Goal: Task Accomplishment & Management: Manage account settings

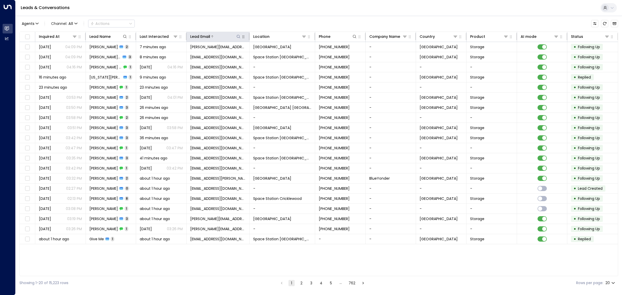
click at [239, 38] on icon at bounding box center [238, 36] width 4 height 4
type input "**********"
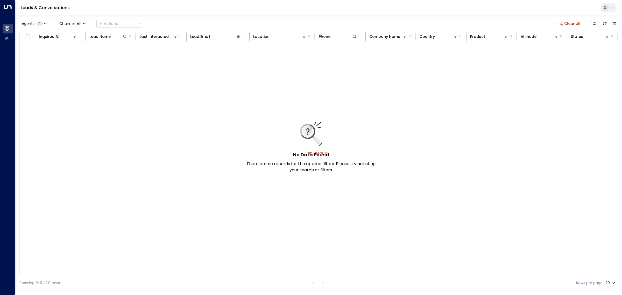
click at [249, 21] on div "Agents 1 Channel: All Actions Clear all" at bounding box center [318, 23] width 598 height 11
click at [602, 23] on icon "Refresh" at bounding box center [604, 23] width 4 height 4
click at [568, 23] on button "Clear all" at bounding box center [569, 23] width 26 height 7
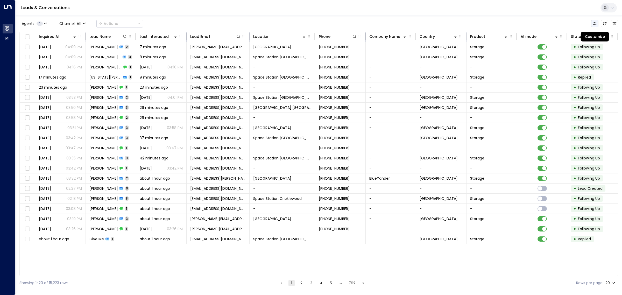
click at [594, 22] on icon "Customize" at bounding box center [594, 23] width 3 height 3
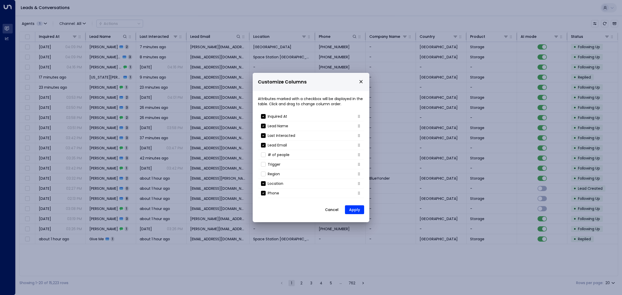
click at [332, 209] on button "Cancel" at bounding box center [331, 209] width 22 height 9
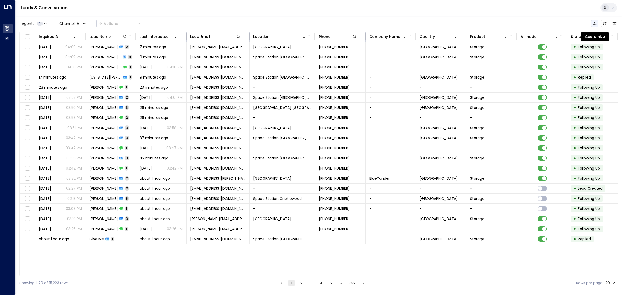
click at [596, 21] on icon "Customize" at bounding box center [594, 23] width 4 height 4
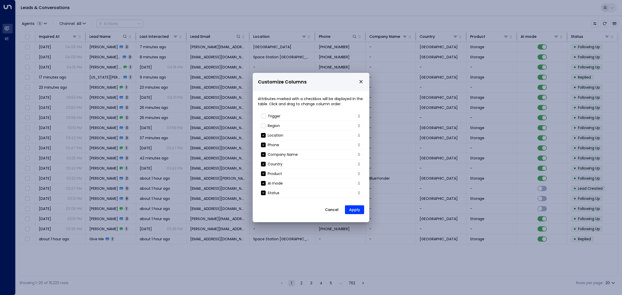
scroll to position [56, 0]
drag, startPoint x: 328, startPoint y: 208, endPoint x: 324, endPoint y: 205, distance: 5.1
click at [328, 208] on button "Cancel" at bounding box center [331, 209] width 22 height 9
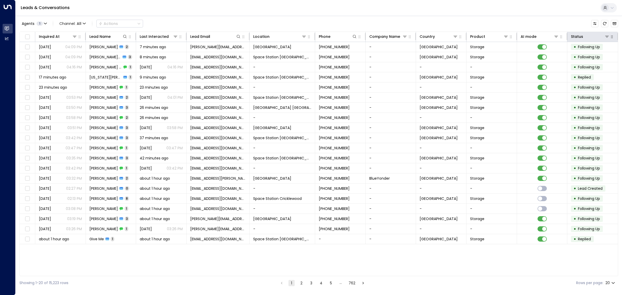
click at [605, 34] on icon at bounding box center [606, 36] width 4 height 4
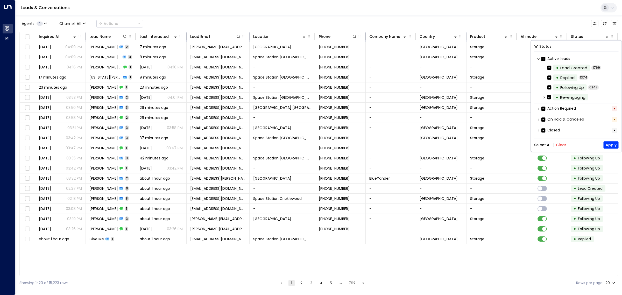
click at [559, 144] on button "Clear" at bounding box center [561, 145] width 10 height 4
click at [614, 145] on button "Apply" at bounding box center [610, 144] width 15 height 7
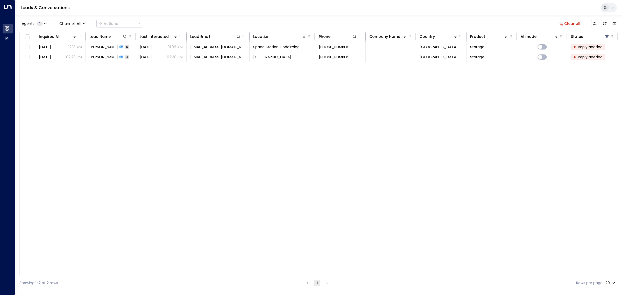
click at [302, 104] on div "Inquired At Lead Name Last Interacted Lead Email Location Phone Company Name Co…" at bounding box center [318, 154] width 598 height 244
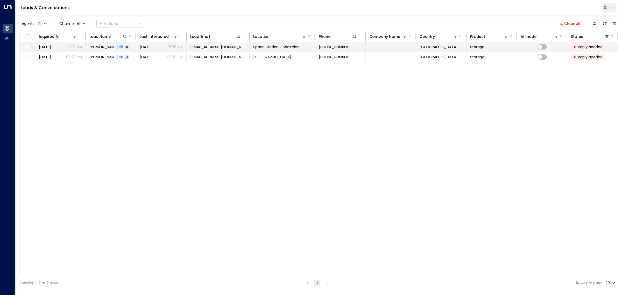
click at [152, 48] on span "[DATE]" at bounding box center [146, 46] width 12 height 5
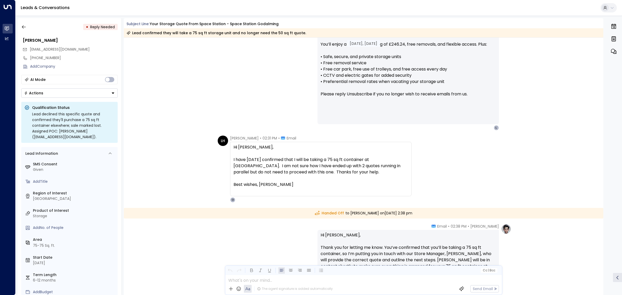
scroll to position [490, 0]
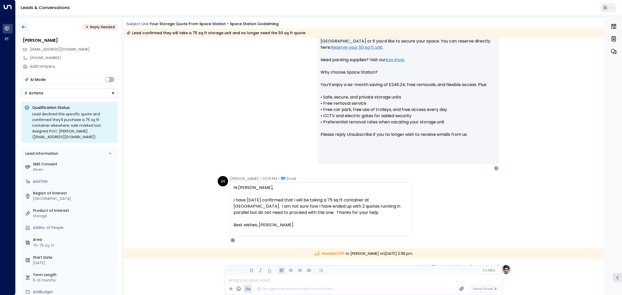
click at [22, 27] on icon "button" at bounding box center [24, 26] width 4 height 3
